Goal: Transaction & Acquisition: Purchase product/service

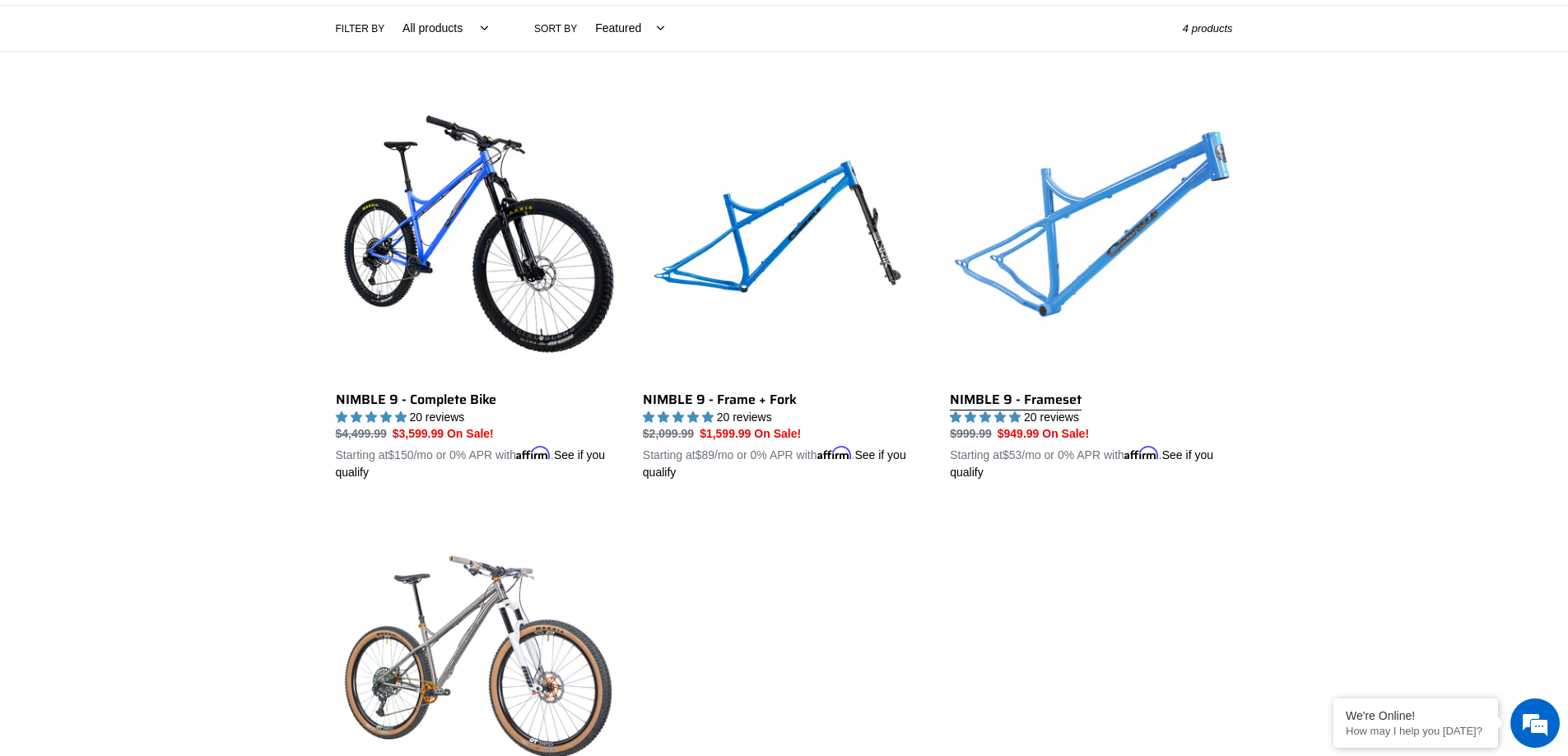
click at [1082, 295] on link "NIMBLE 9 - Frameset" at bounding box center [1091, 289] width 282 height 385
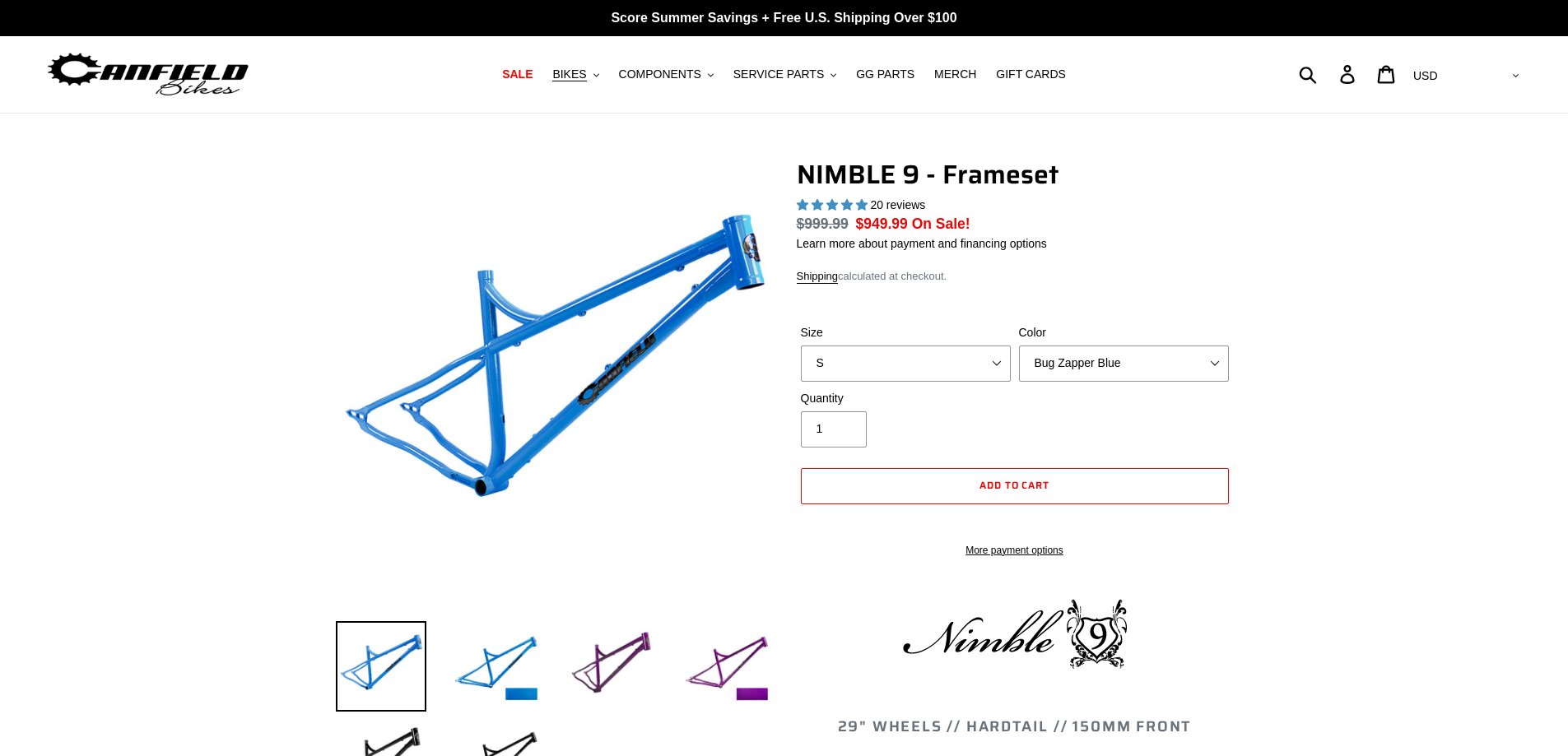
select select "highest-rating"
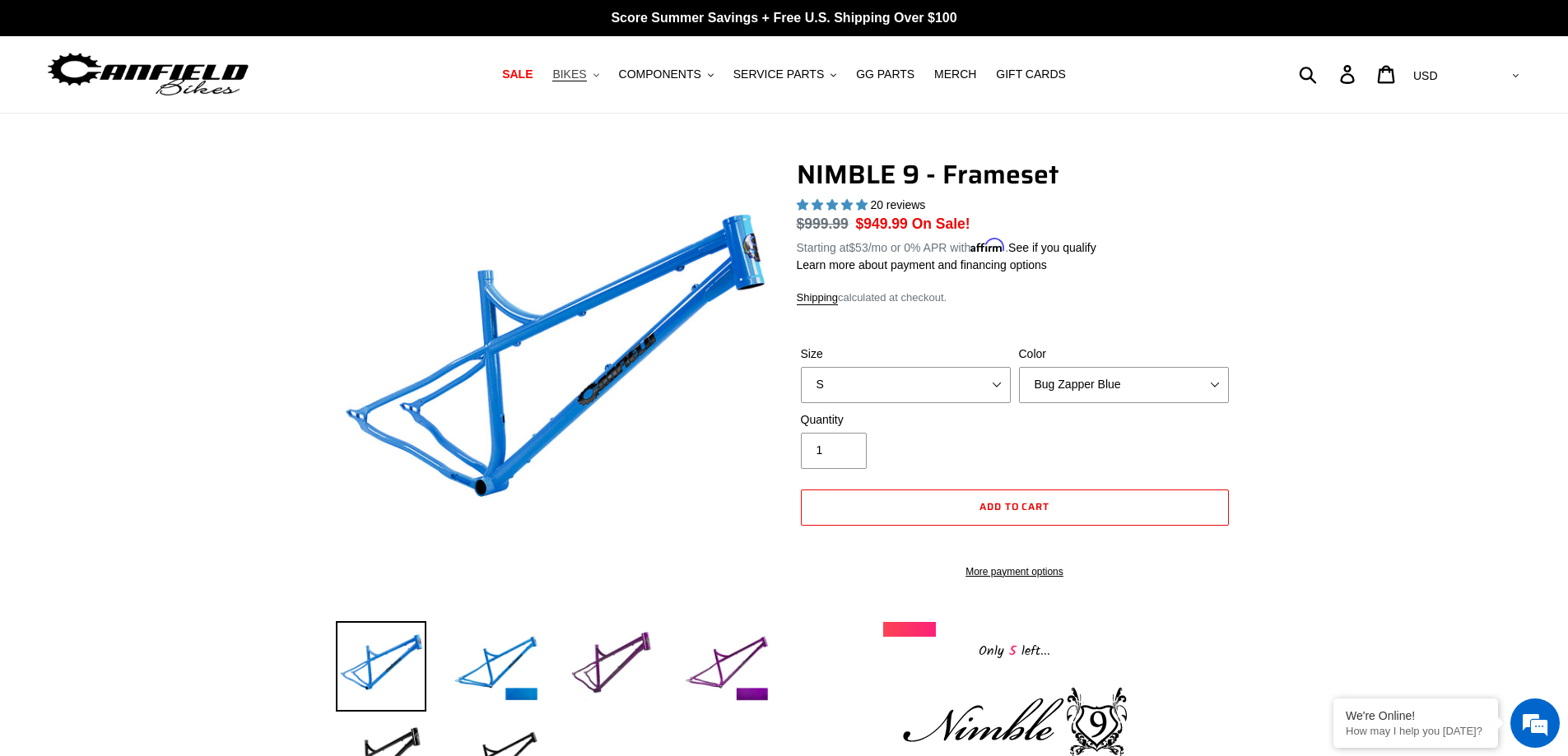
click at [586, 70] on span "BIKES" at bounding box center [569, 75] width 34 height 14
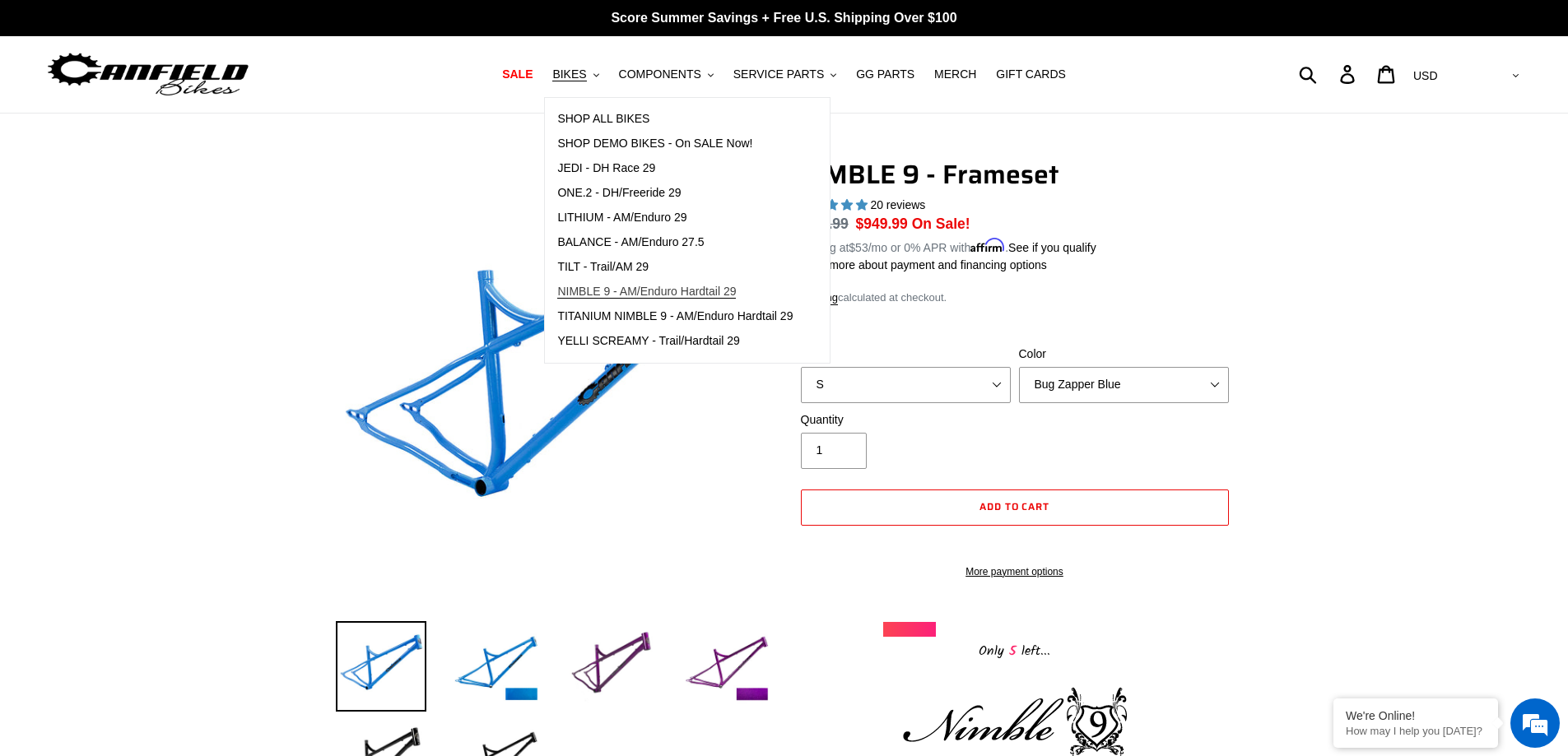
click at [599, 281] on link "NIMBLE 9 - AM/Enduro Hardtail 29" at bounding box center [675, 293] width 260 height 25
